Goal: Task Accomplishment & Management: Complete application form

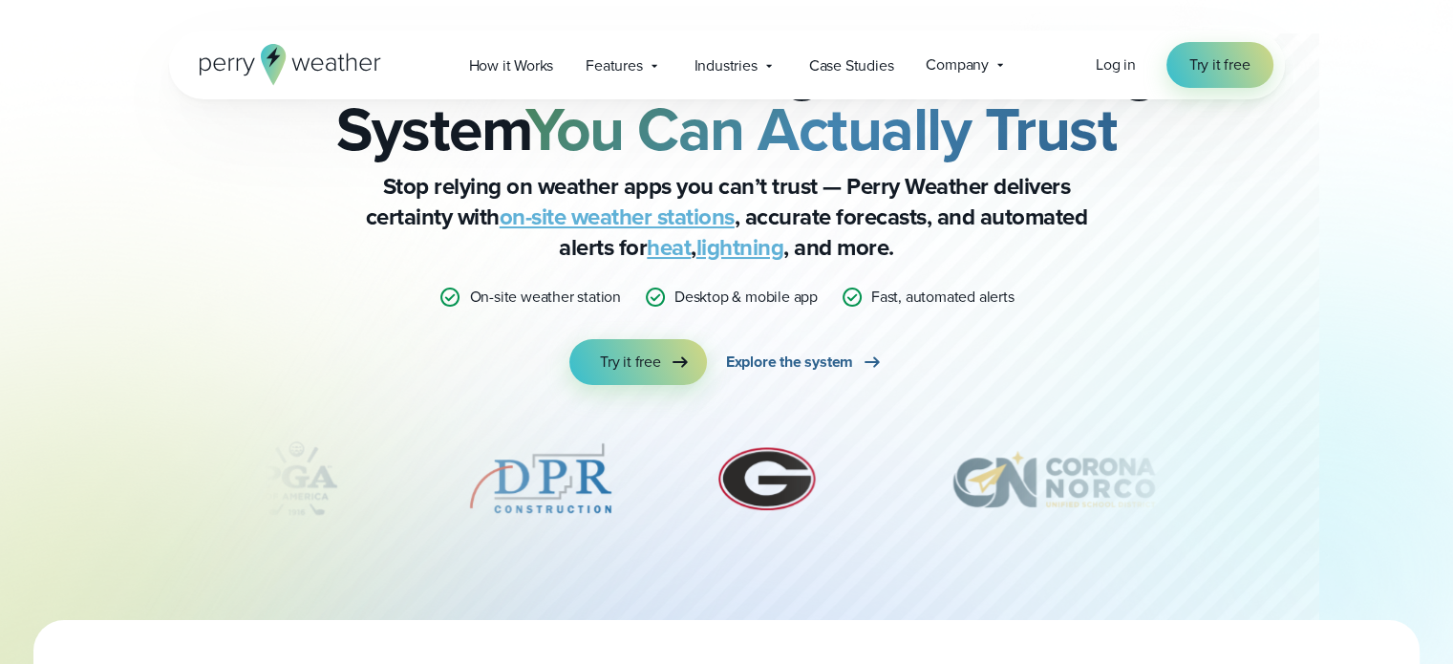
scroll to position [96, 0]
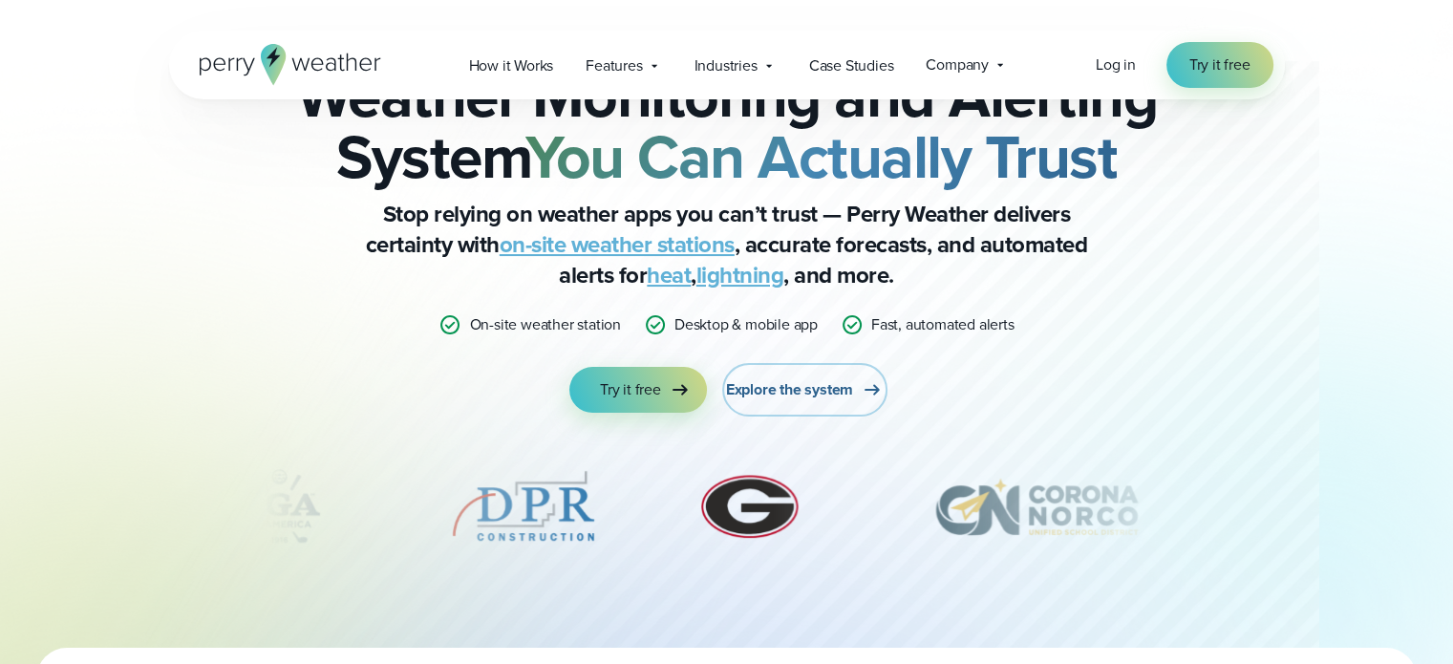
click at [816, 389] on span "Explore the system" at bounding box center [789, 389] width 127 height 23
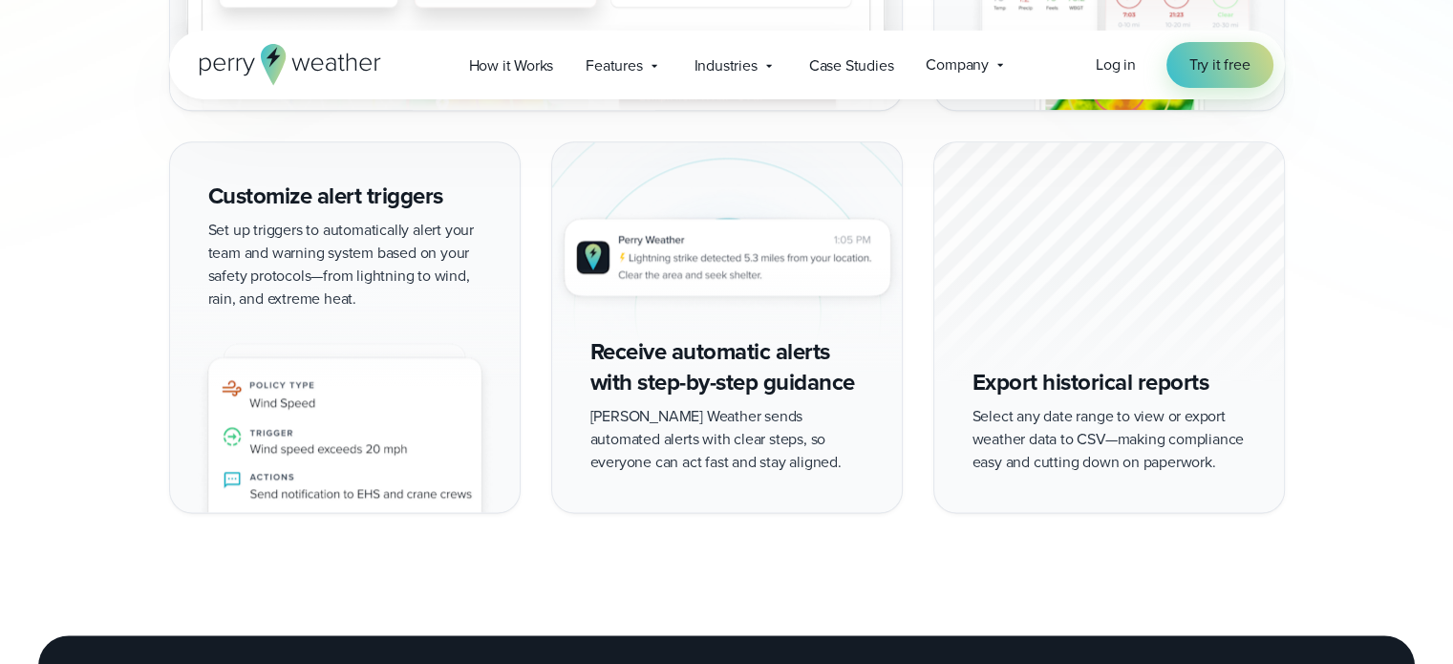
scroll to position [1624, 0]
